Goal: Task Accomplishment & Management: Manage account settings

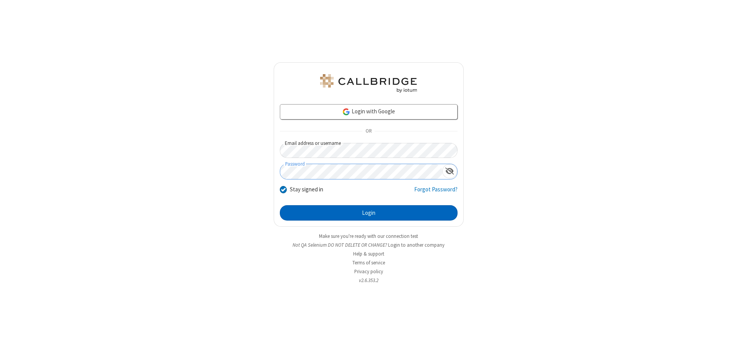
click at [369, 213] on button "Login" at bounding box center [369, 212] width 178 height 15
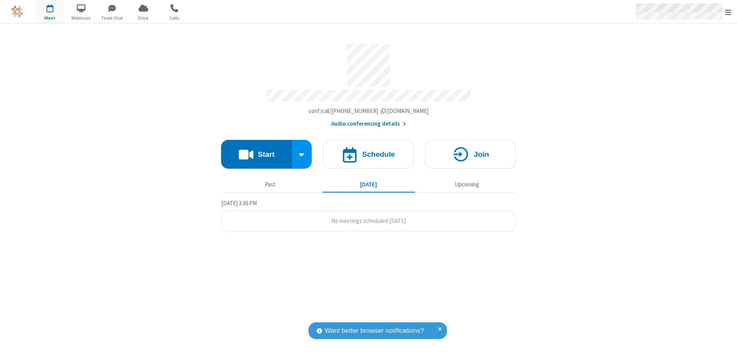
click at [729, 12] on span "Open menu" at bounding box center [729, 12] width 6 height 8
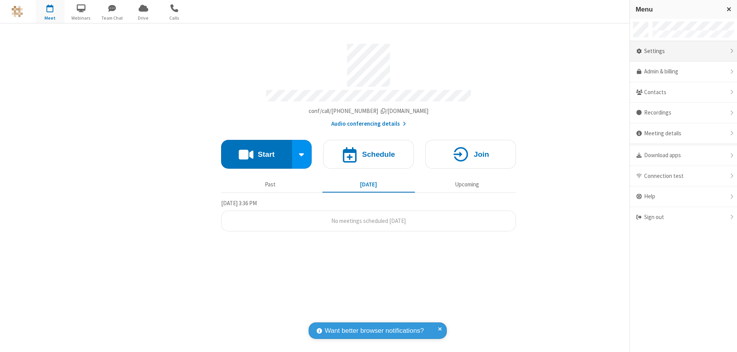
click at [684, 51] on div "Settings" at bounding box center [683, 51] width 107 height 21
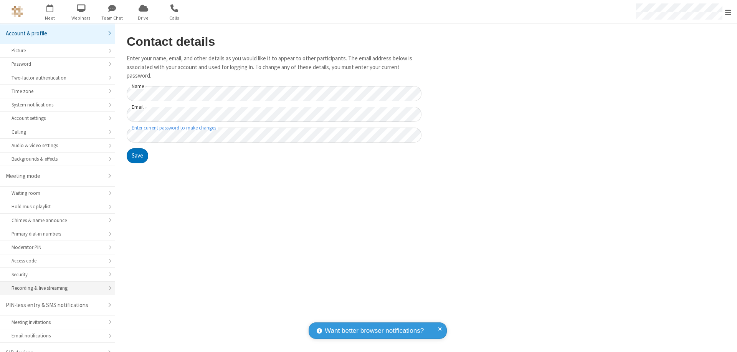
click at [55, 284] on div "Recording & live streaming" at bounding box center [58, 287] width 92 height 7
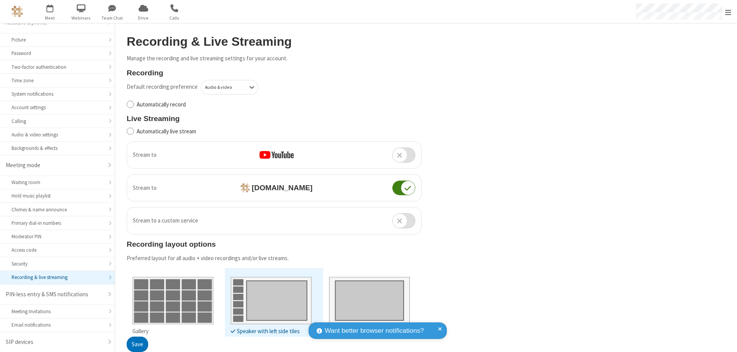
click at [130, 104] on input "Automatically record" at bounding box center [130, 104] width 7 height 8
checkbox input "true"
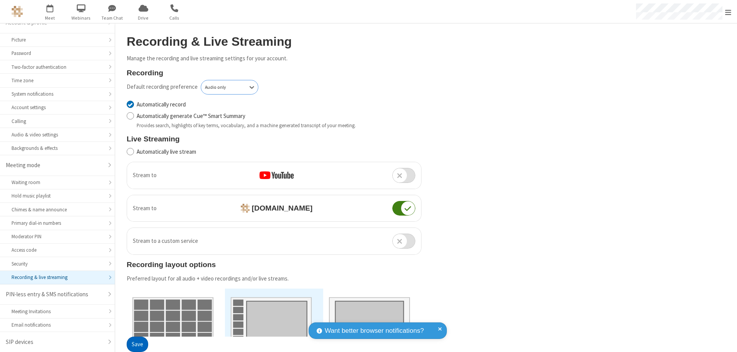
click at [137, 344] on button "Save" at bounding box center [138, 344] width 22 height 15
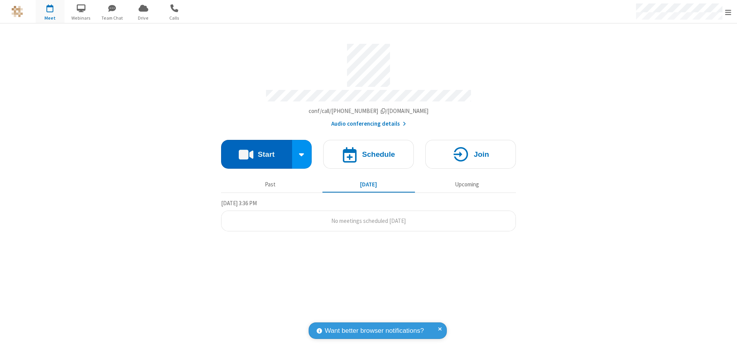
click at [257, 151] on button "Start" at bounding box center [256, 154] width 71 height 29
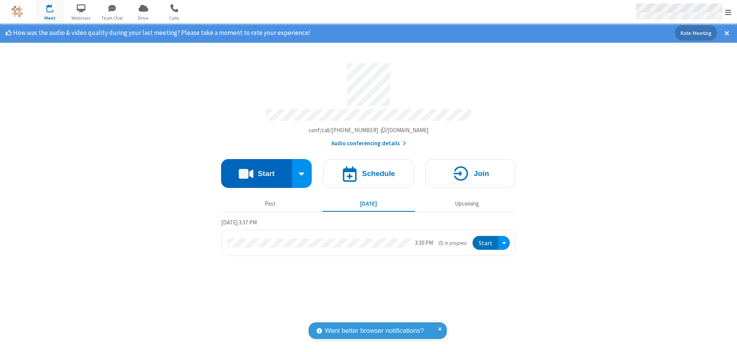
click at [729, 12] on span "Open menu" at bounding box center [729, 12] width 6 height 8
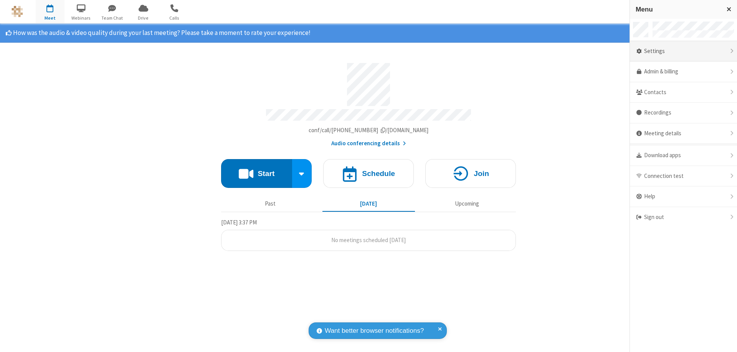
click at [684, 51] on div "Settings" at bounding box center [683, 51] width 107 height 21
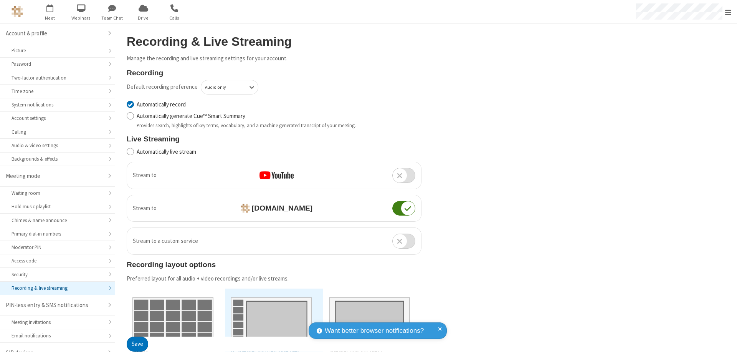
scroll to position [11, 0]
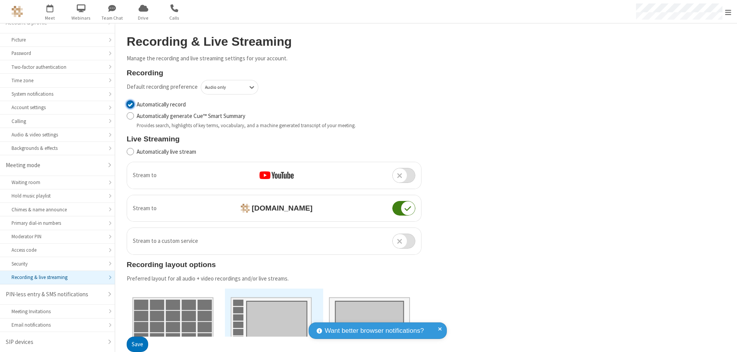
click at [130, 104] on input "Automatically record" at bounding box center [130, 104] width 7 height 8
checkbox input "false"
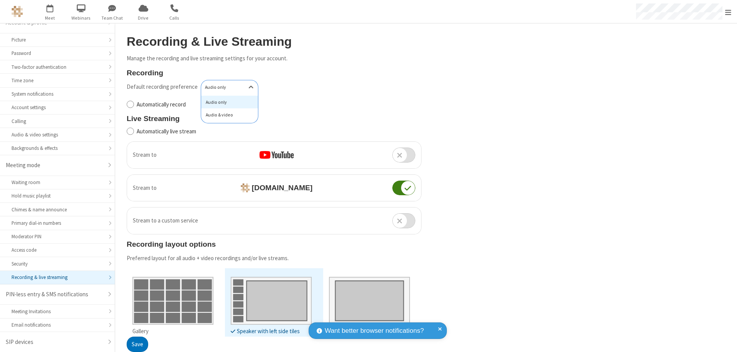
click at [227, 115] on div "Audio & video" at bounding box center [229, 114] width 57 height 13
click at [137, 344] on button "Save" at bounding box center [138, 344] width 22 height 15
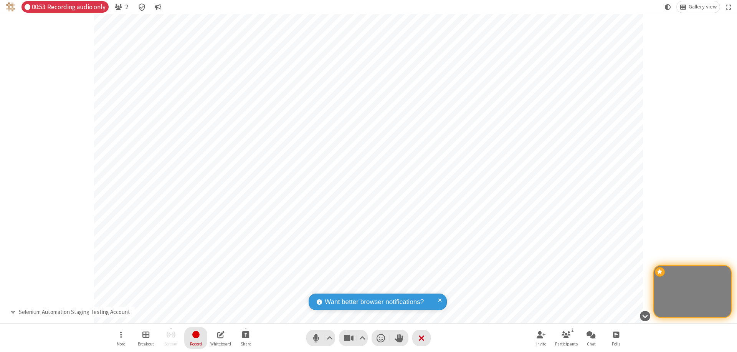
click at [196, 338] on span "Stop recording" at bounding box center [195, 335] width 9 height 10
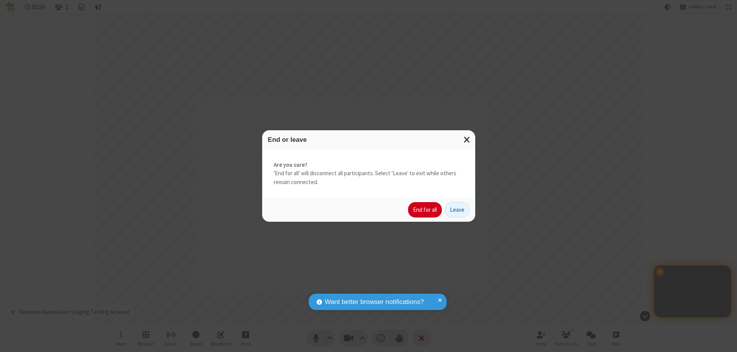
click at [426, 210] on button "End for all" at bounding box center [425, 209] width 34 height 15
